Goal: Task Accomplishment & Management: Manage account settings

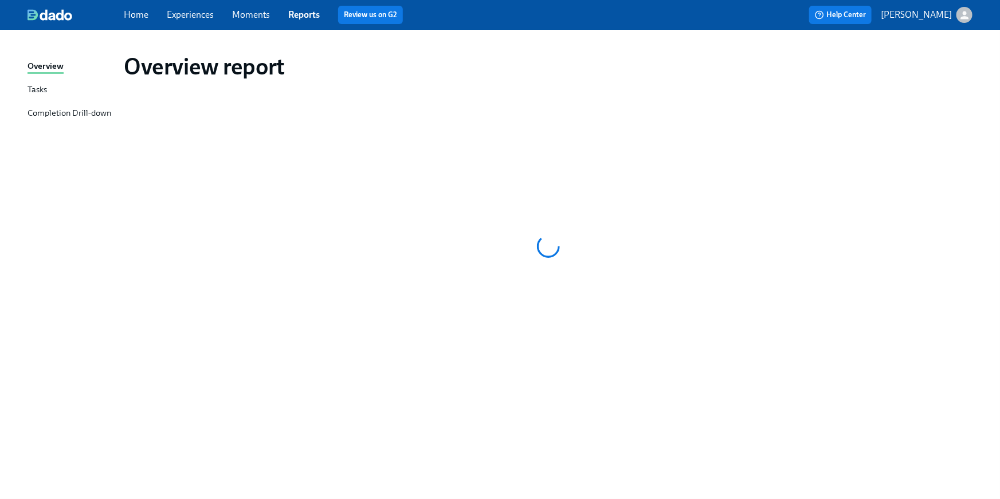
click at [139, 9] on link "Home" at bounding box center [136, 14] width 25 height 11
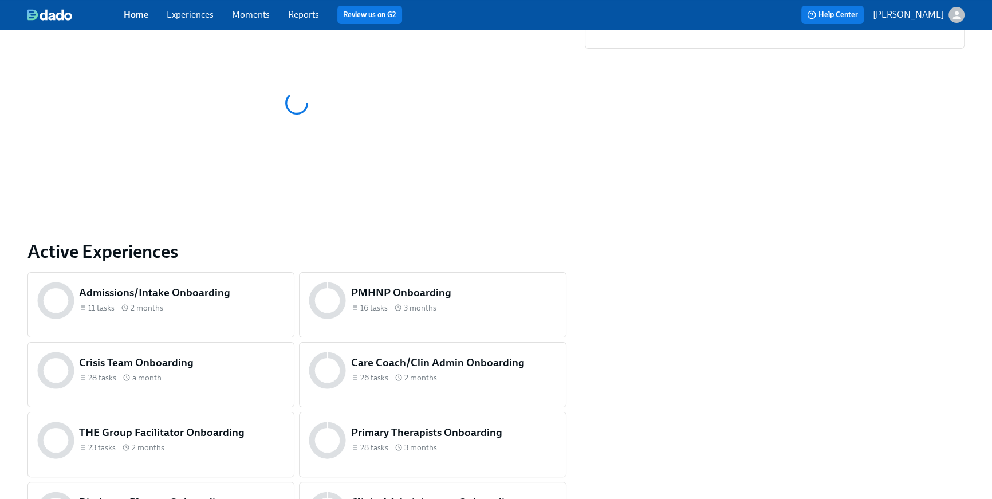
scroll to position [449, 0]
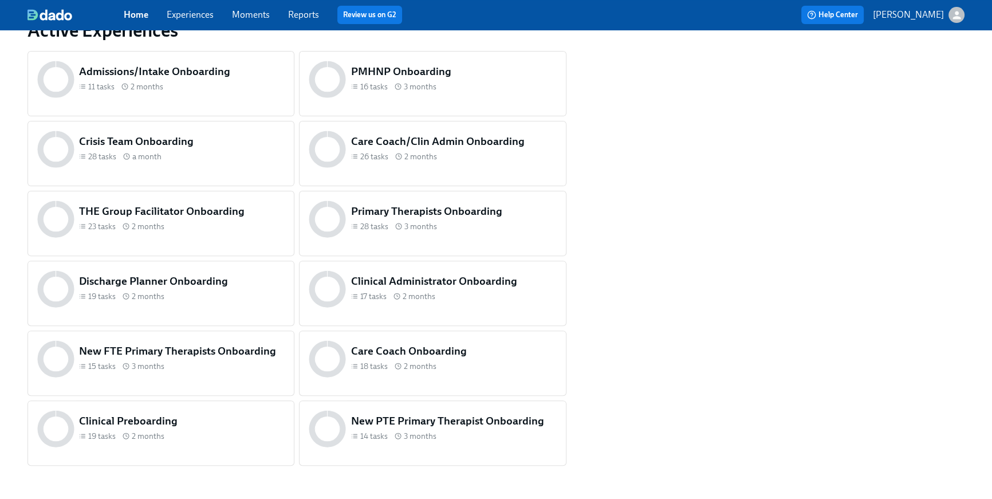
click at [240, 432] on div "19 tasks 2 months" at bounding box center [182, 436] width 206 height 11
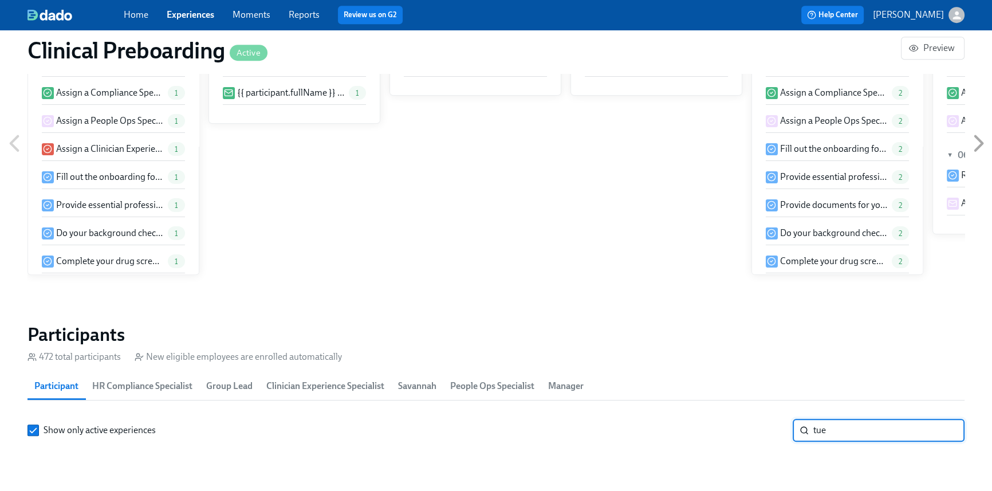
scroll to position [0, 12308]
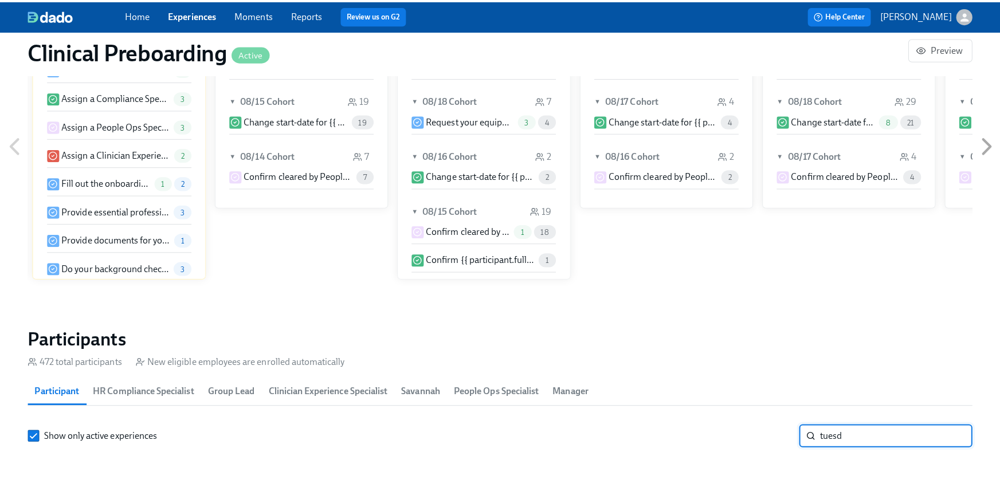
scroll to position [1221, 0]
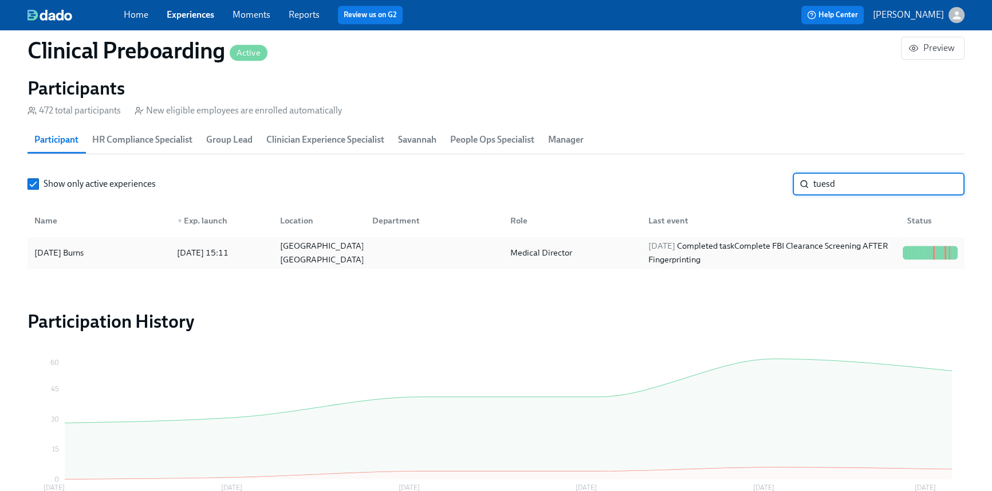
type input "tuesd"
click at [676, 243] on span "2025/08/21" at bounding box center [662, 246] width 27 height 10
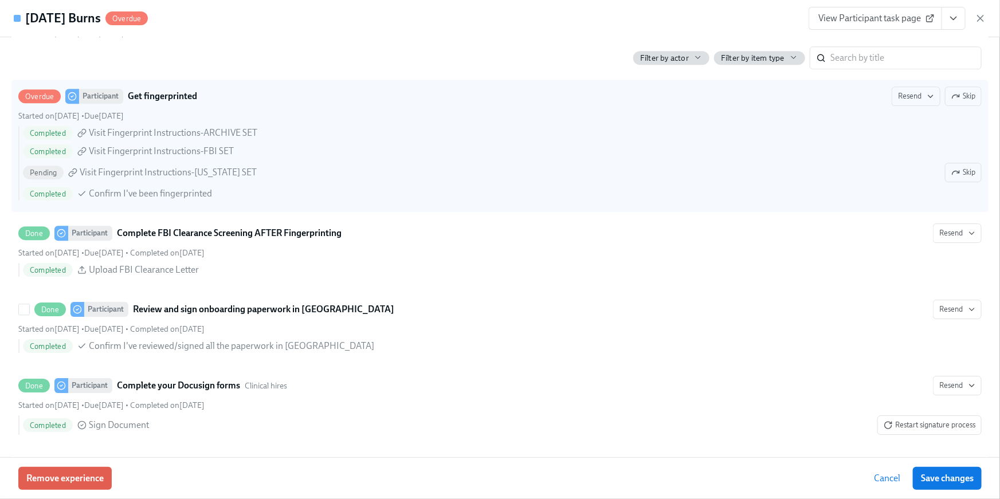
scroll to position [1707, 0]
click at [952, 171] on span "Skip" at bounding box center [963, 172] width 24 height 11
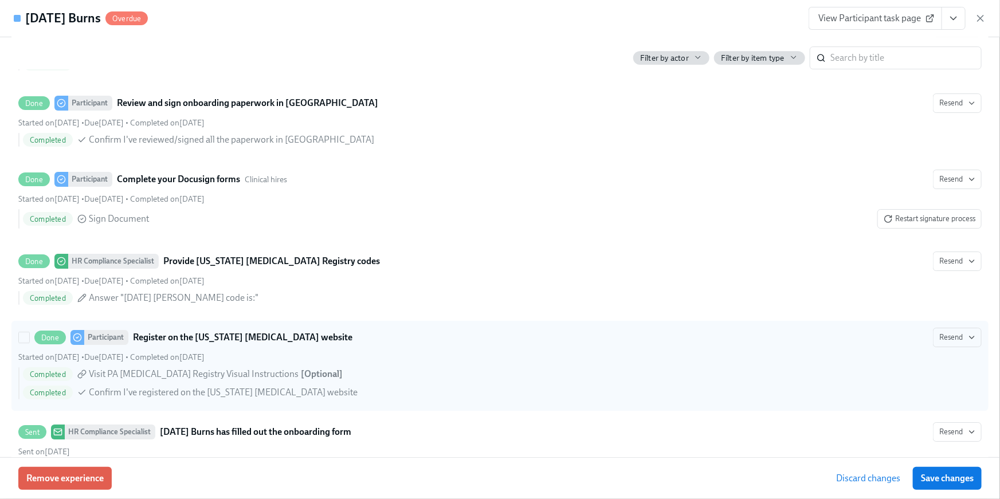
scroll to position [1486, 0]
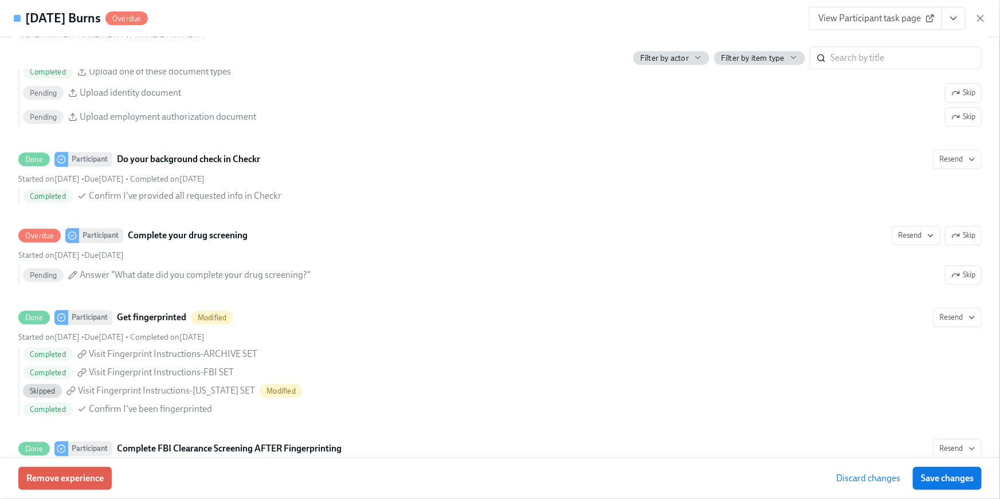
drag, startPoint x: 955, startPoint y: 474, endPoint x: 857, endPoint y: 3, distance: 481.8
click at [955, 474] on span "Save changes" at bounding box center [947, 478] width 53 height 11
click at [956, 480] on span "Save changes" at bounding box center [947, 478] width 53 height 11
click at [846, 17] on span "View Participant task page" at bounding box center [875, 18] width 114 height 11
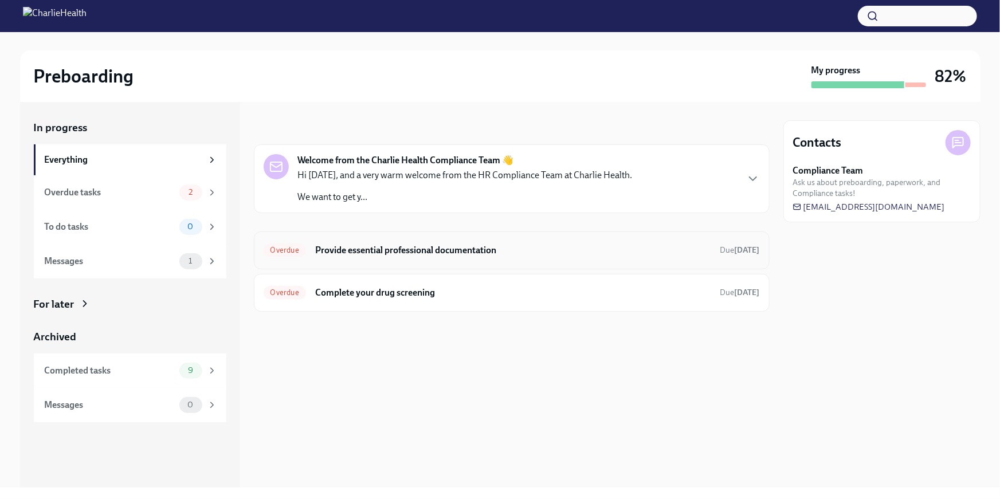
click at [448, 258] on div "Overdue Provide essential professional documentation Due [DATE]" at bounding box center [512, 250] width 496 height 18
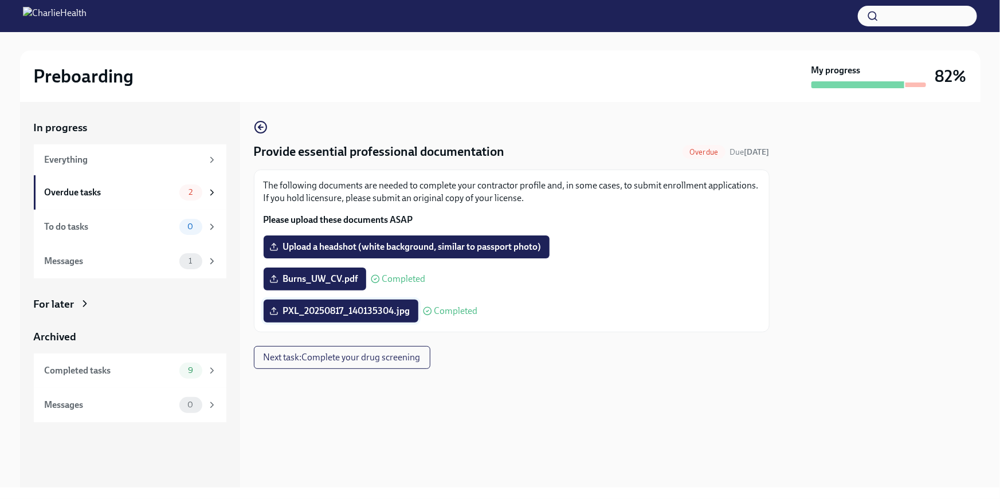
click at [403, 317] on span "PXL_20250817_140135304.jpg" at bounding box center [341, 310] width 139 height 11
click at [0, 0] on input "PXL_20250817_140135304.jpg" at bounding box center [0, 0] width 0 height 0
click at [170, 202] on div "Overdue tasks 2" at bounding box center [130, 192] width 193 height 34
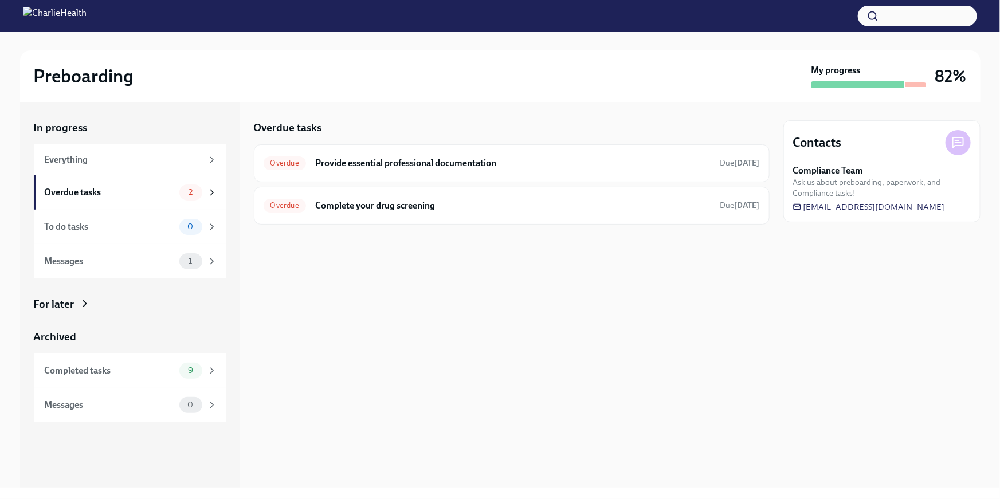
click at [54, 307] on div "For later" at bounding box center [54, 304] width 41 height 15
